Goal: Contribute content: Contribute content

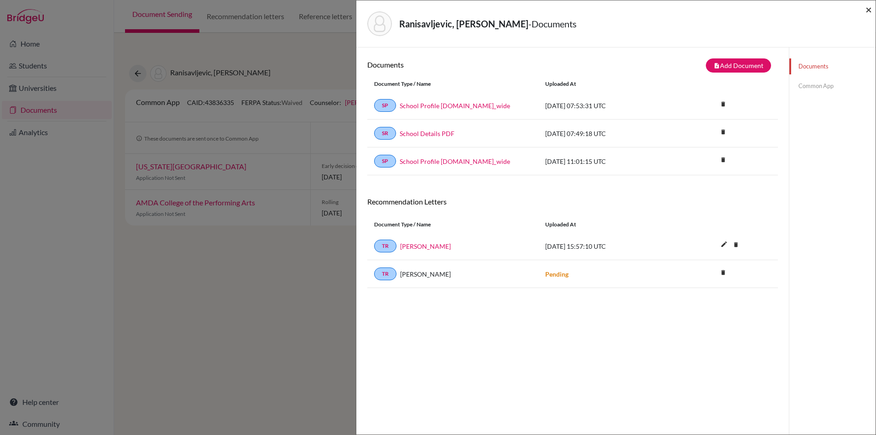
click at [868, 9] on span "×" at bounding box center [869, 9] width 6 height 13
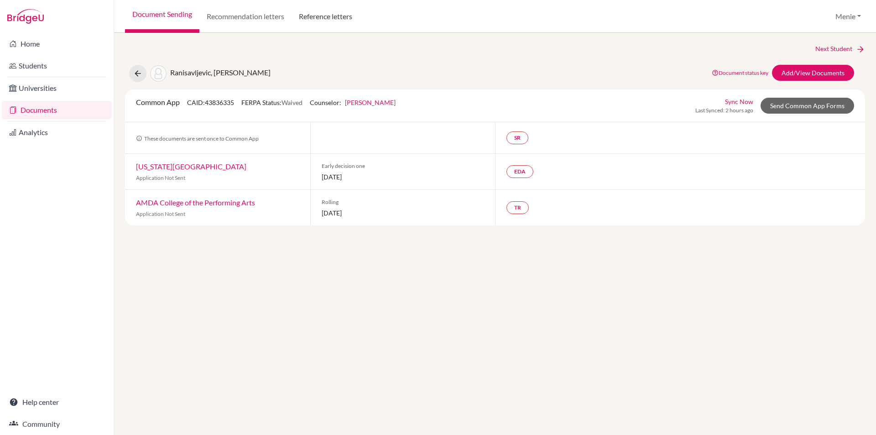
click at [340, 16] on link "Reference letters" at bounding box center [326, 16] width 68 height 33
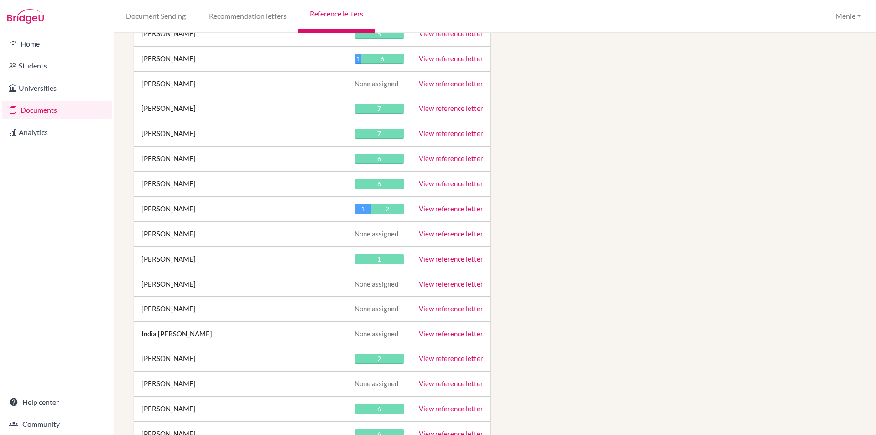
scroll to position [13437, 0]
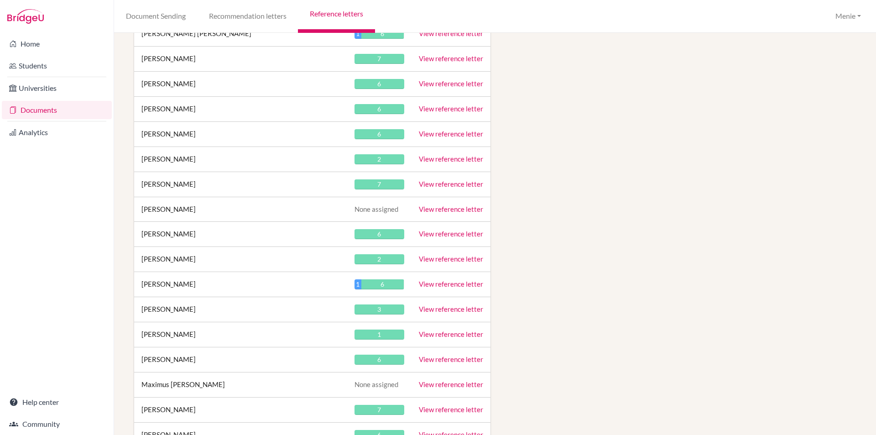
click at [440, 232] on link "View reference letter" at bounding box center [451, 234] width 64 height 8
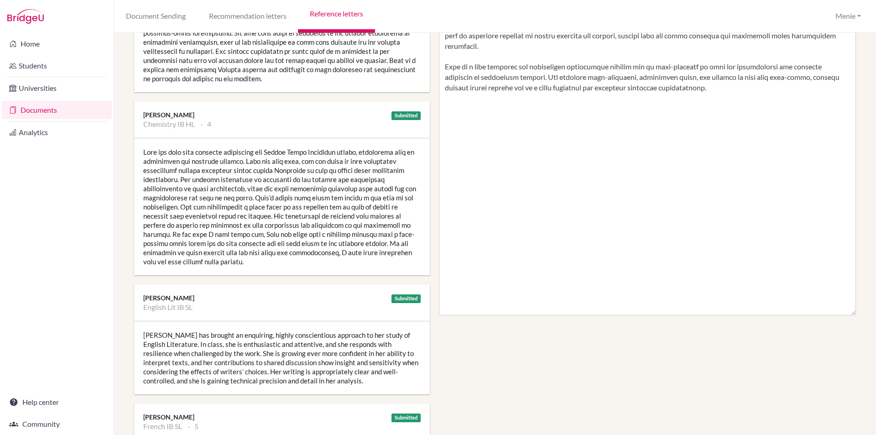
scroll to position [77, 0]
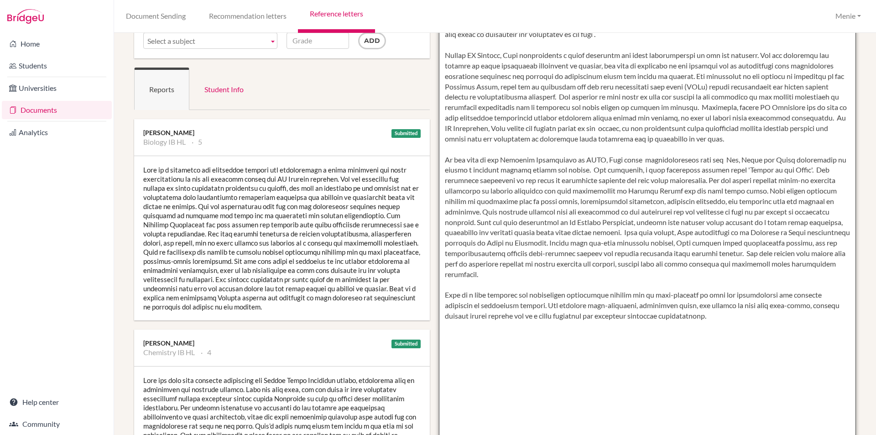
click at [486, 244] on textarea at bounding box center [648, 280] width 418 height 528
click at [473, 241] on textarea at bounding box center [648, 280] width 418 height 528
type textarea "Erin is a thoughtful, conscientious and intellectually curious student who appr…"
